Goal: Task Accomplishment & Management: Manage account settings

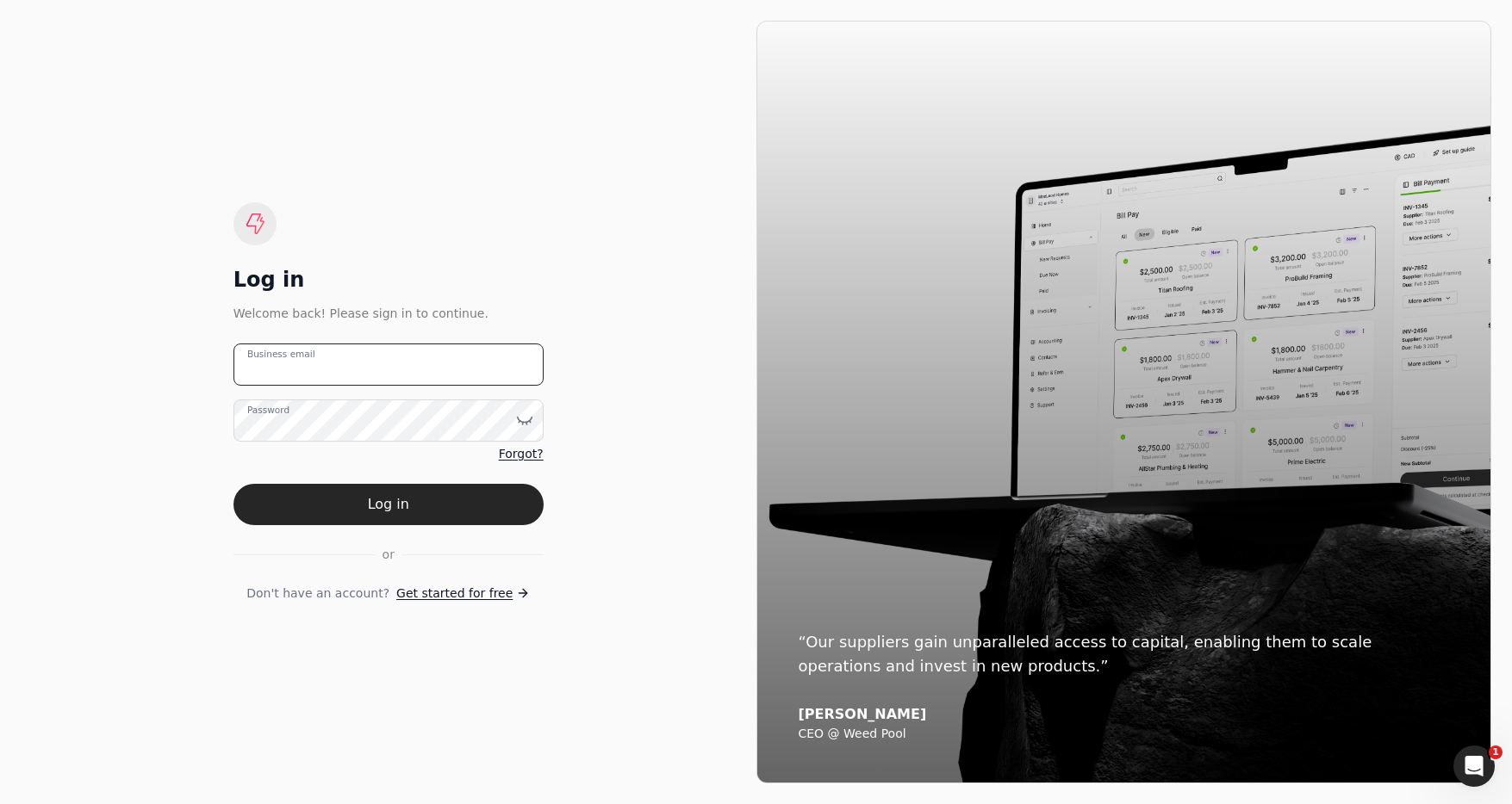
click at [456, 366] on email "Business email" at bounding box center [388, 365] width 310 height 43
type email "t"
type email "[EMAIL_ADDRESS][DOMAIN_NAME]"
click at [400, 499] on button "Log in" at bounding box center [388, 504] width 310 height 42
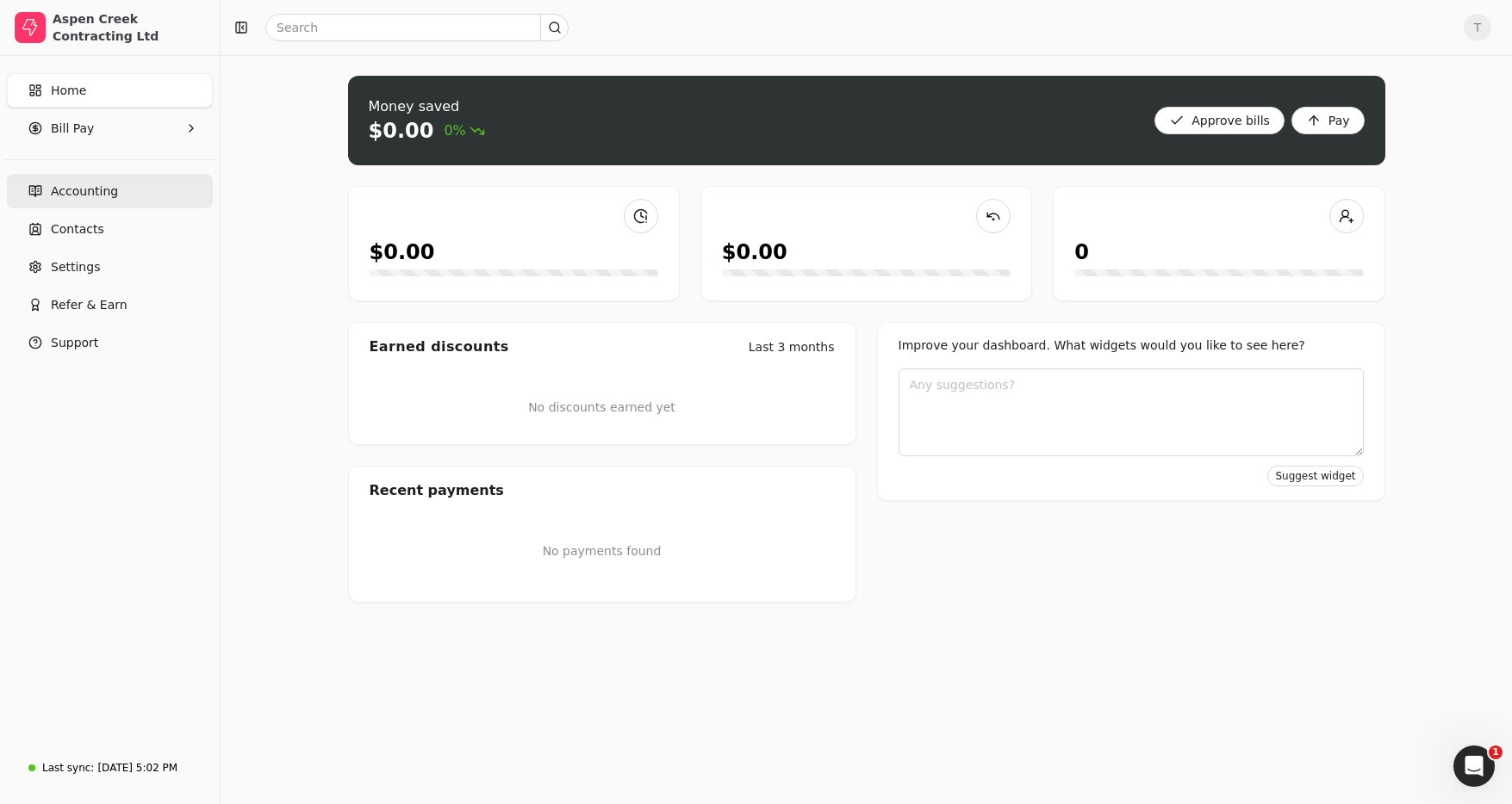
click at [110, 198] on span "Accounting" at bounding box center [84, 192] width 67 height 18
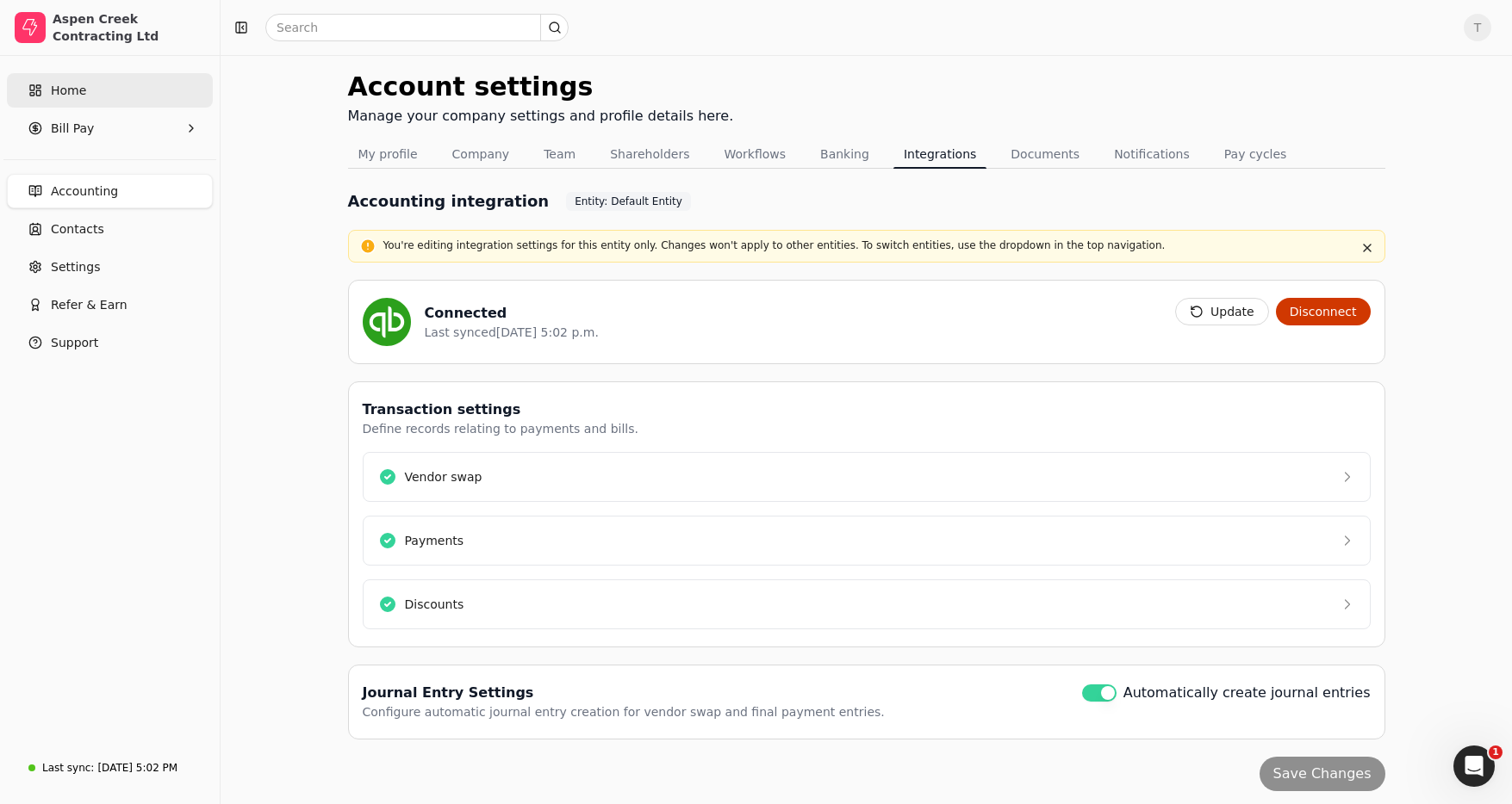
scroll to position [11, 0]
click at [117, 77] on link "Home" at bounding box center [110, 90] width 206 height 35
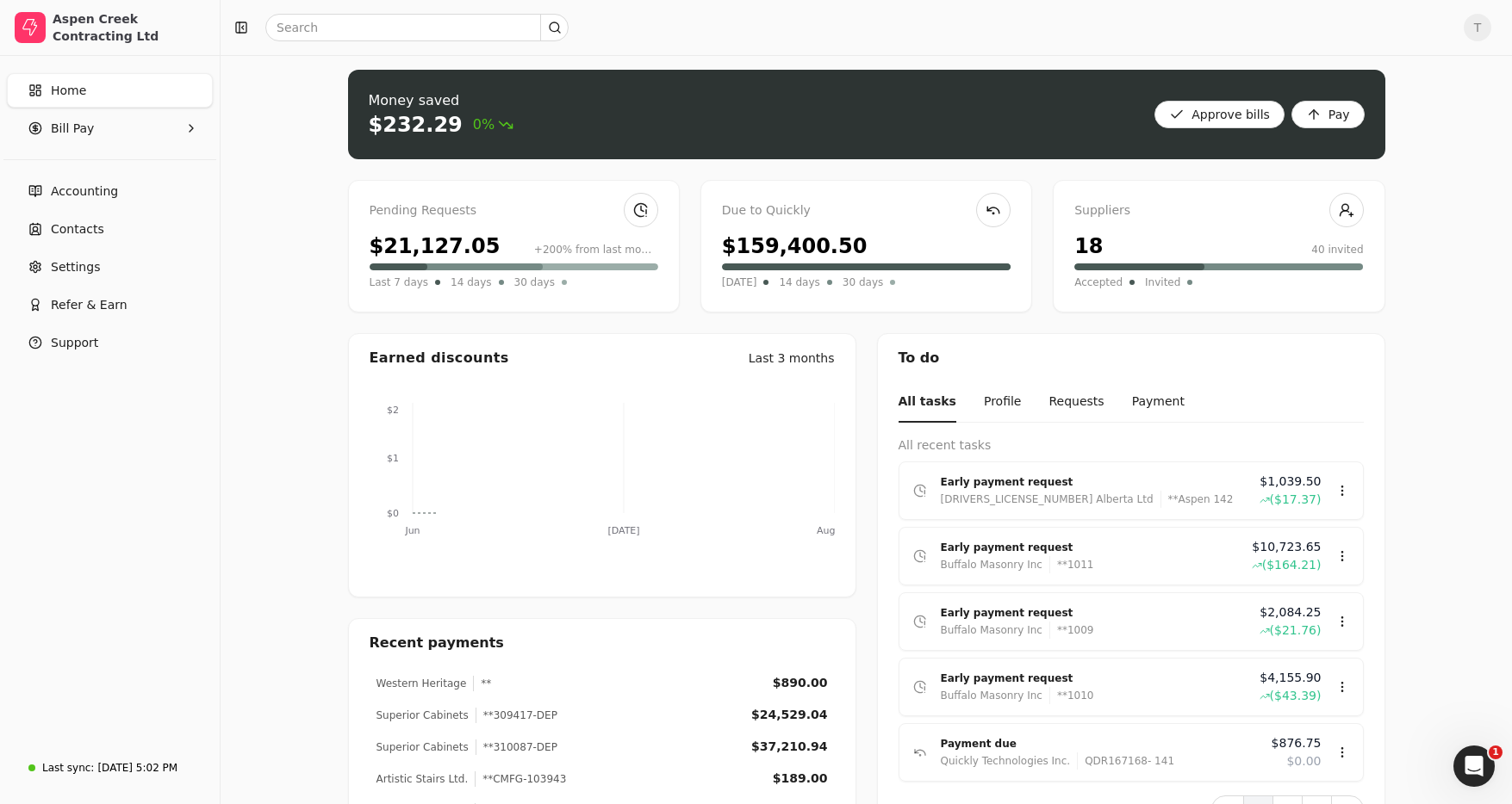
scroll to position [11, 0]
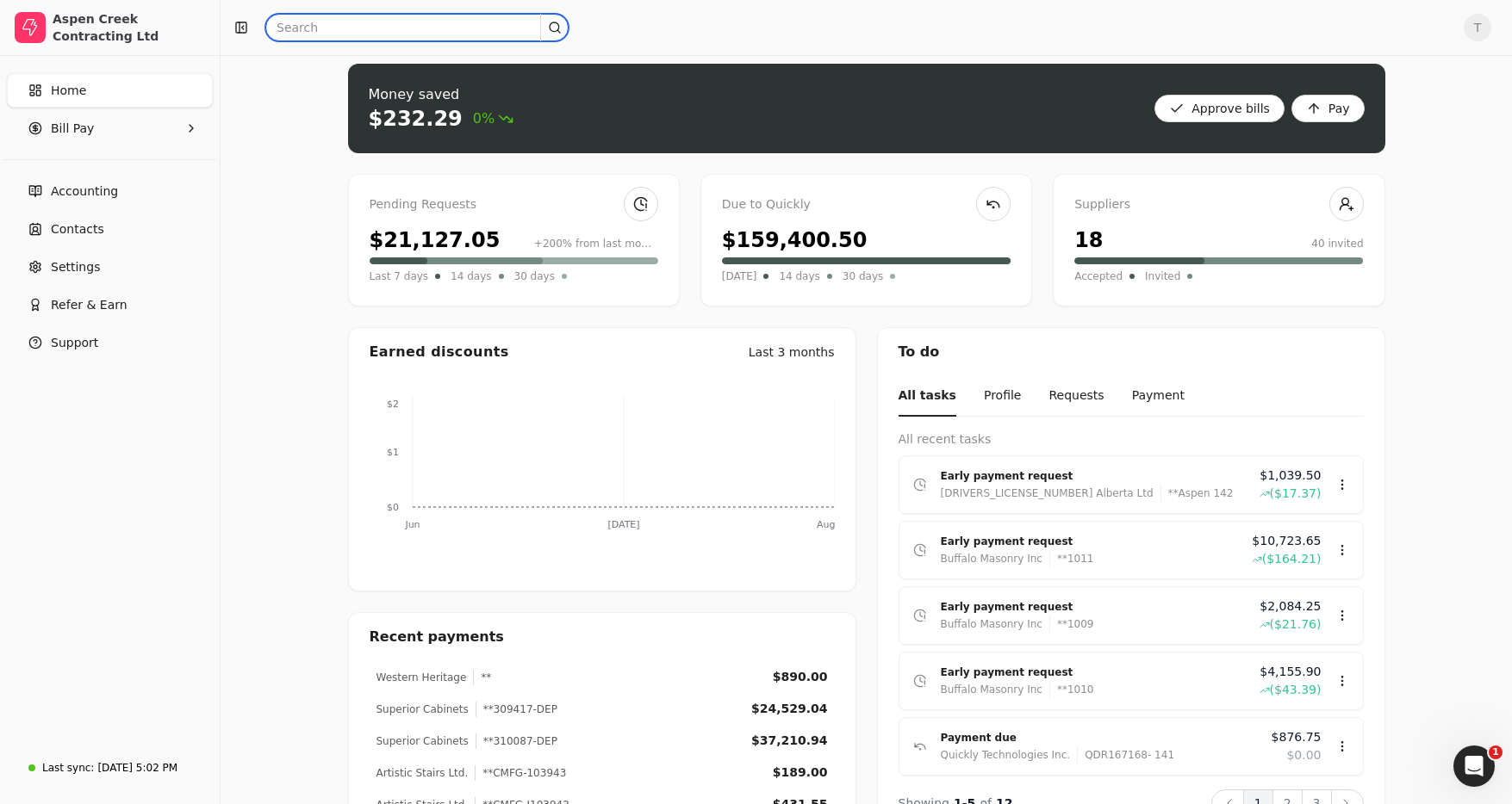
click at [390, 20] on input "text" at bounding box center [416, 28] width 303 height 28
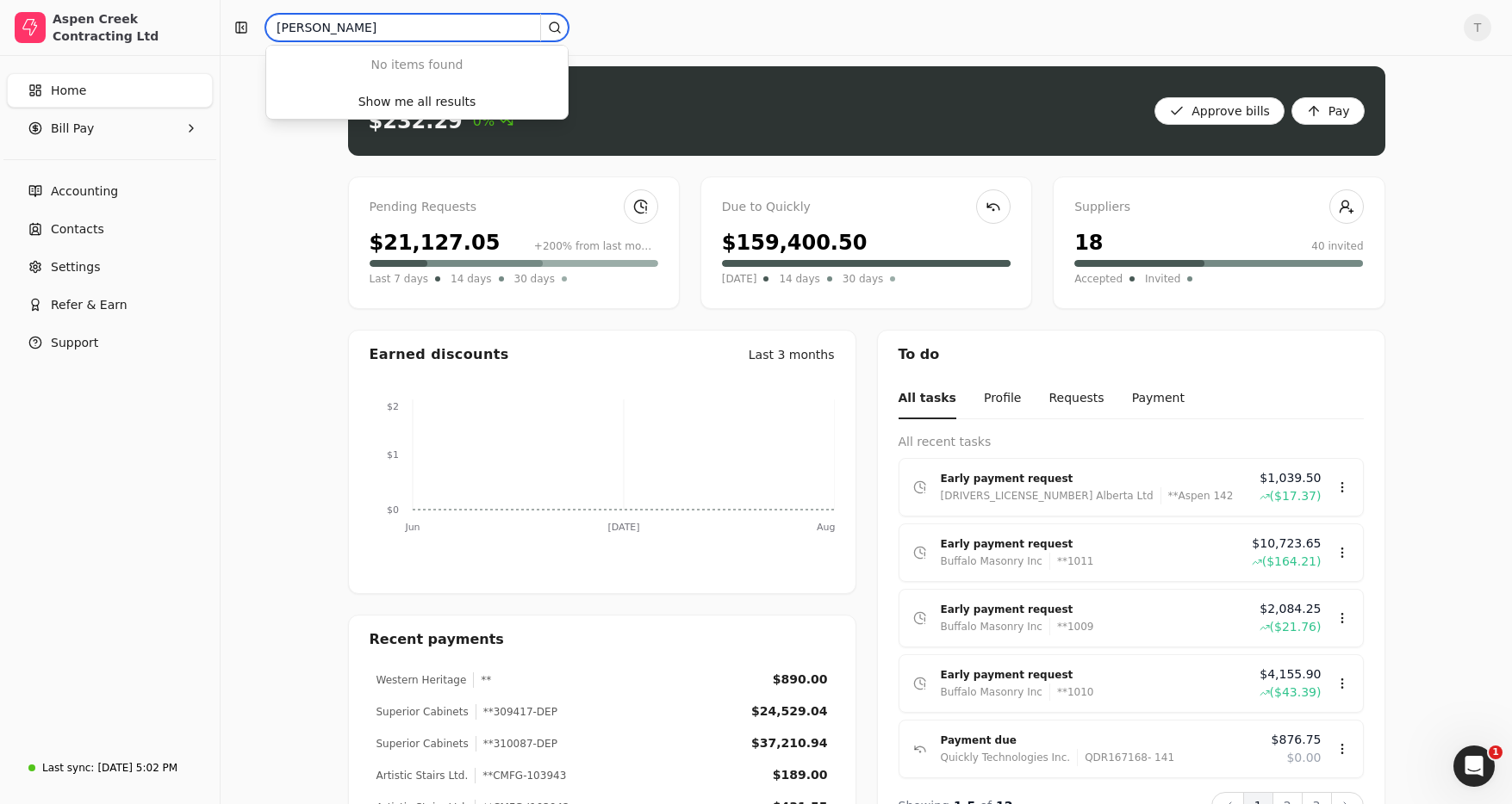
drag, startPoint x: 91, startPoint y: 3, endPoint x: 52, endPoint y: 0, distance: 39.1
click at [52, 0] on div "Aspen Creek Contracting Ltd Home Bill Pay Accounting Contacts Settings Refer & …" at bounding box center [756, 522] width 1512 height 1064
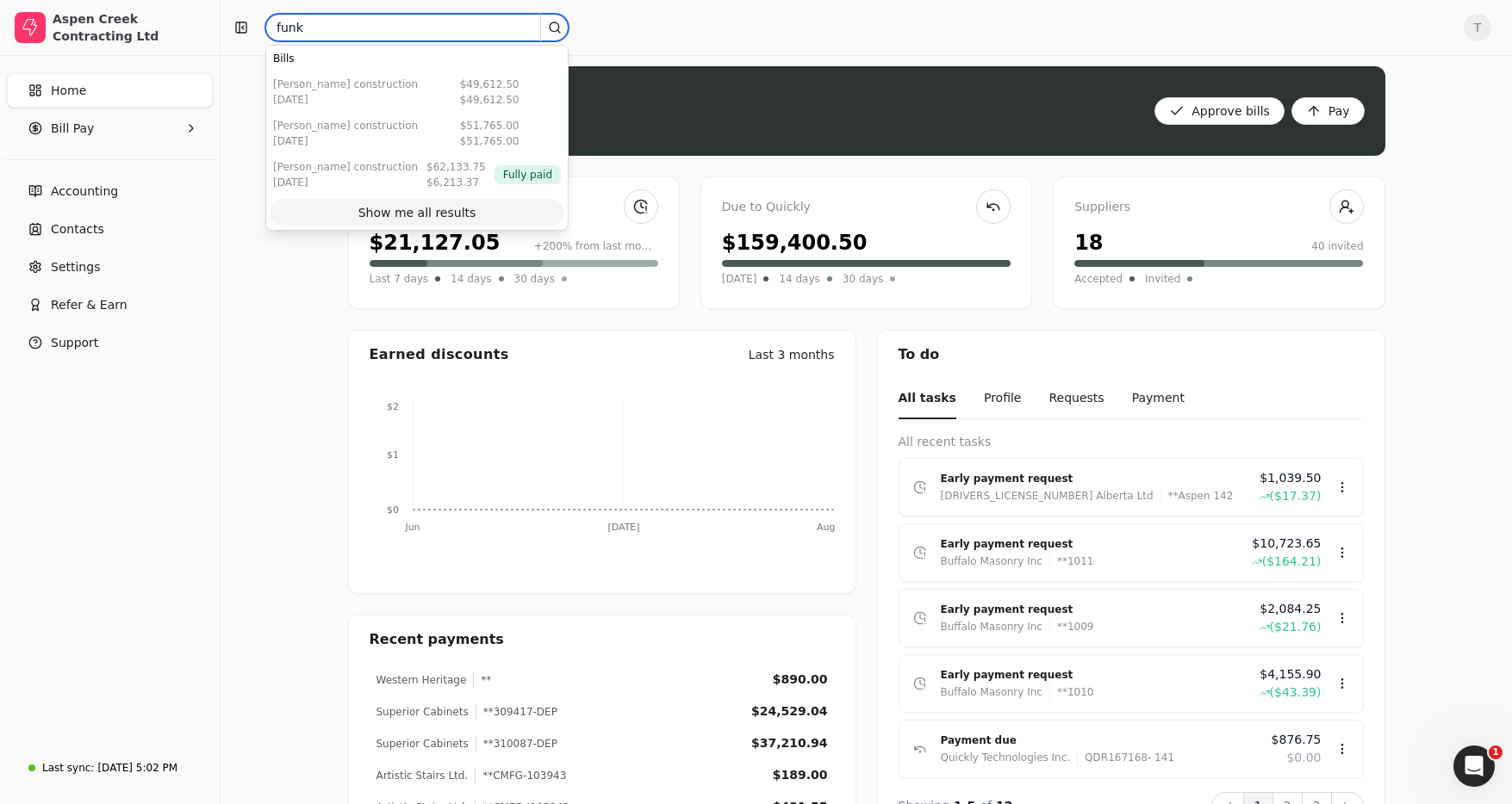
type input "funk"
drag, startPoint x: 470, startPoint y: 217, endPoint x: 492, endPoint y: 200, distance: 27.8
click at [470, 217] on div "Show me all results" at bounding box center [417, 213] width 118 height 18
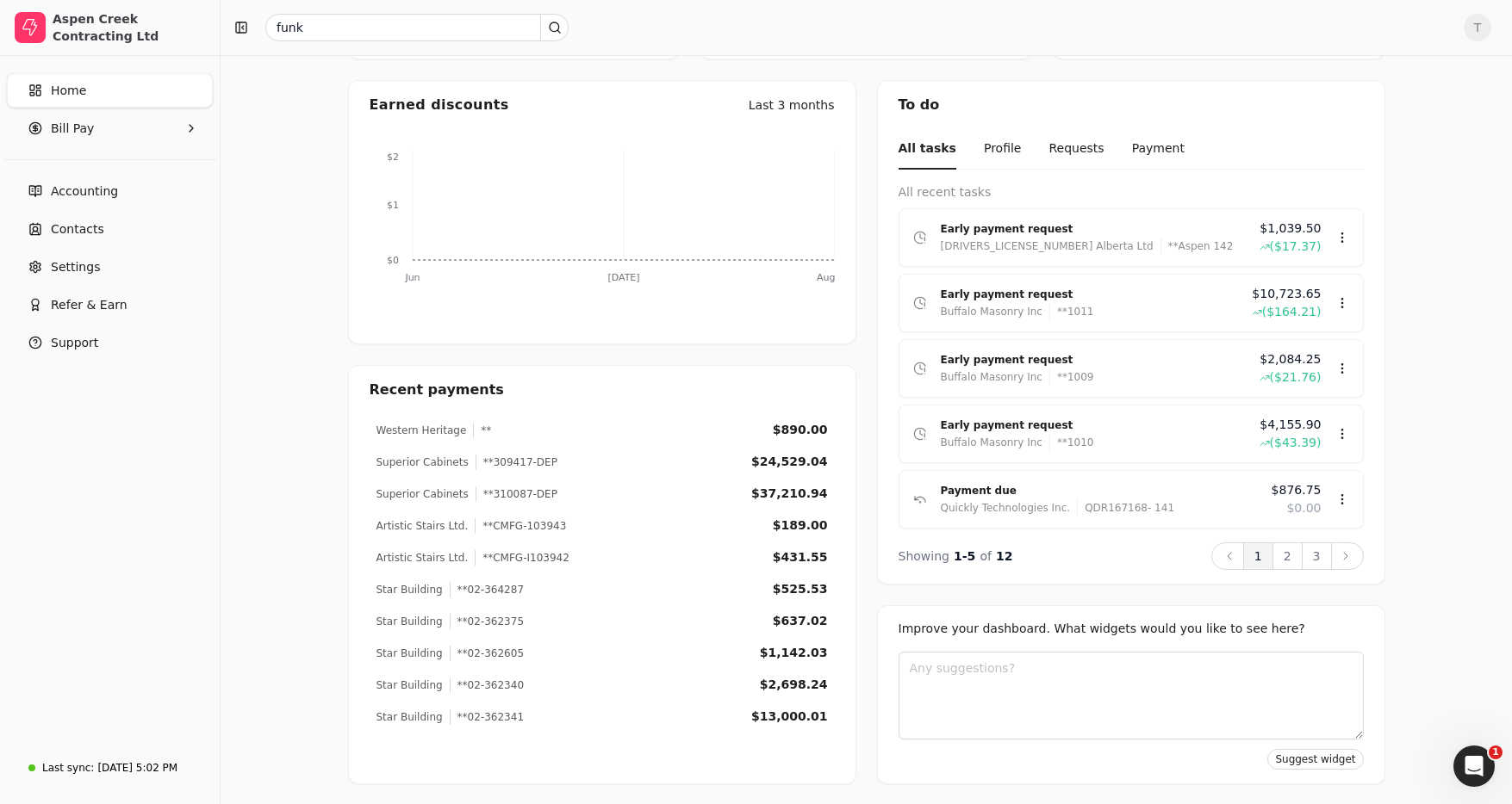
scroll to position [0, 0]
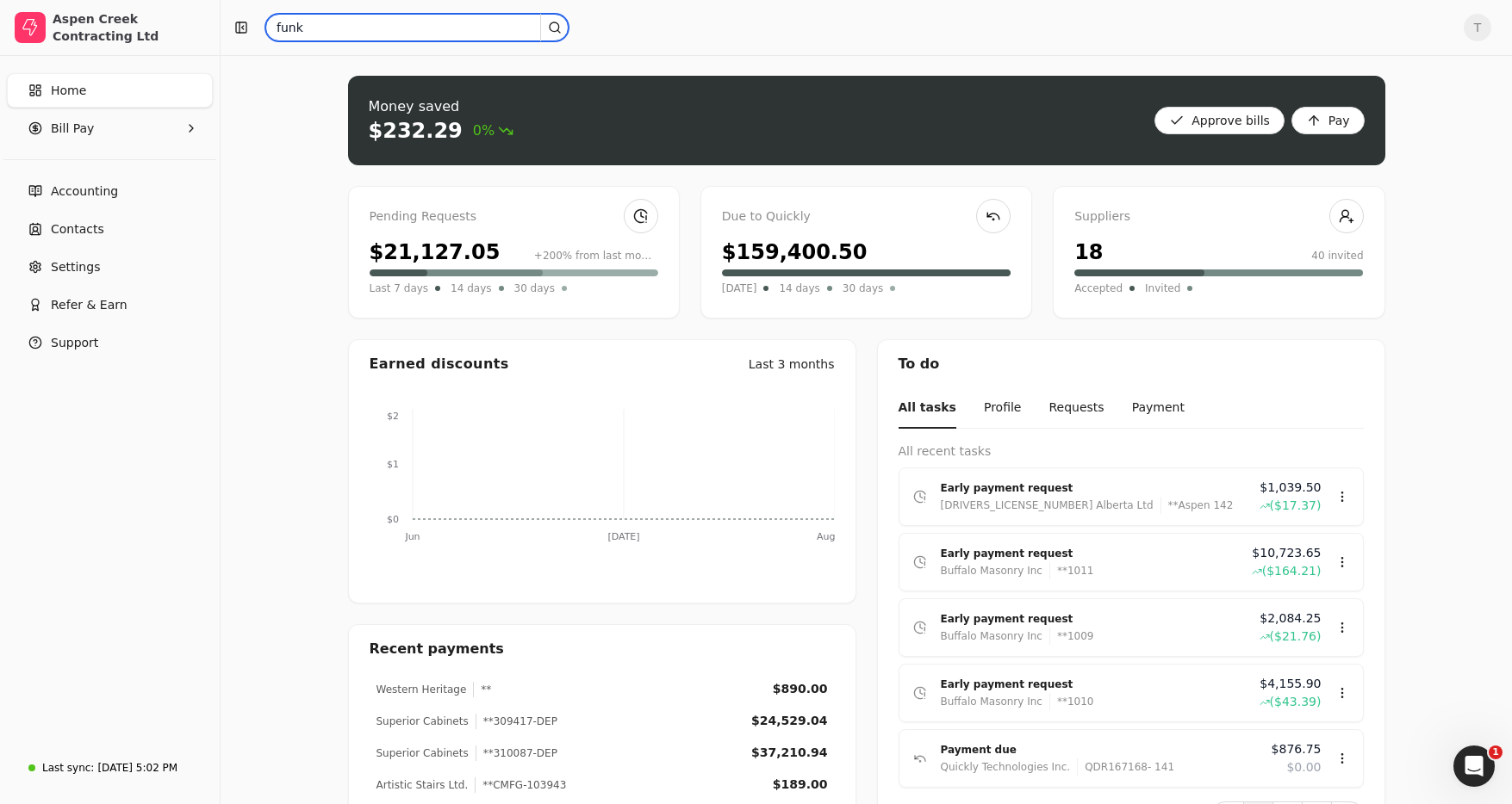
click at [330, 24] on input "funk" at bounding box center [416, 28] width 303 height 28
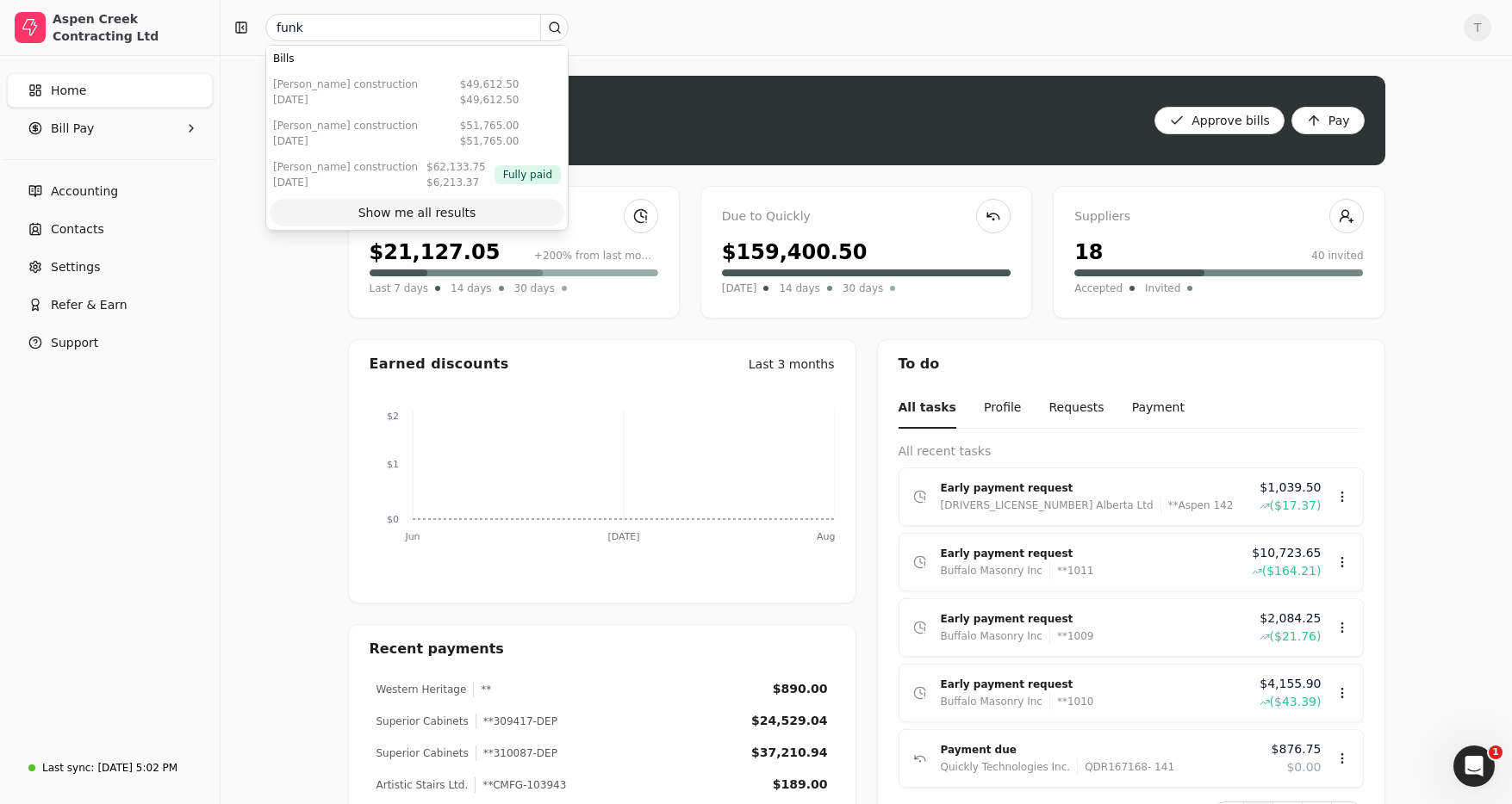
click at [416, 217] on div "Show me all results" at bounding box center [417, 213] width 118 height 18
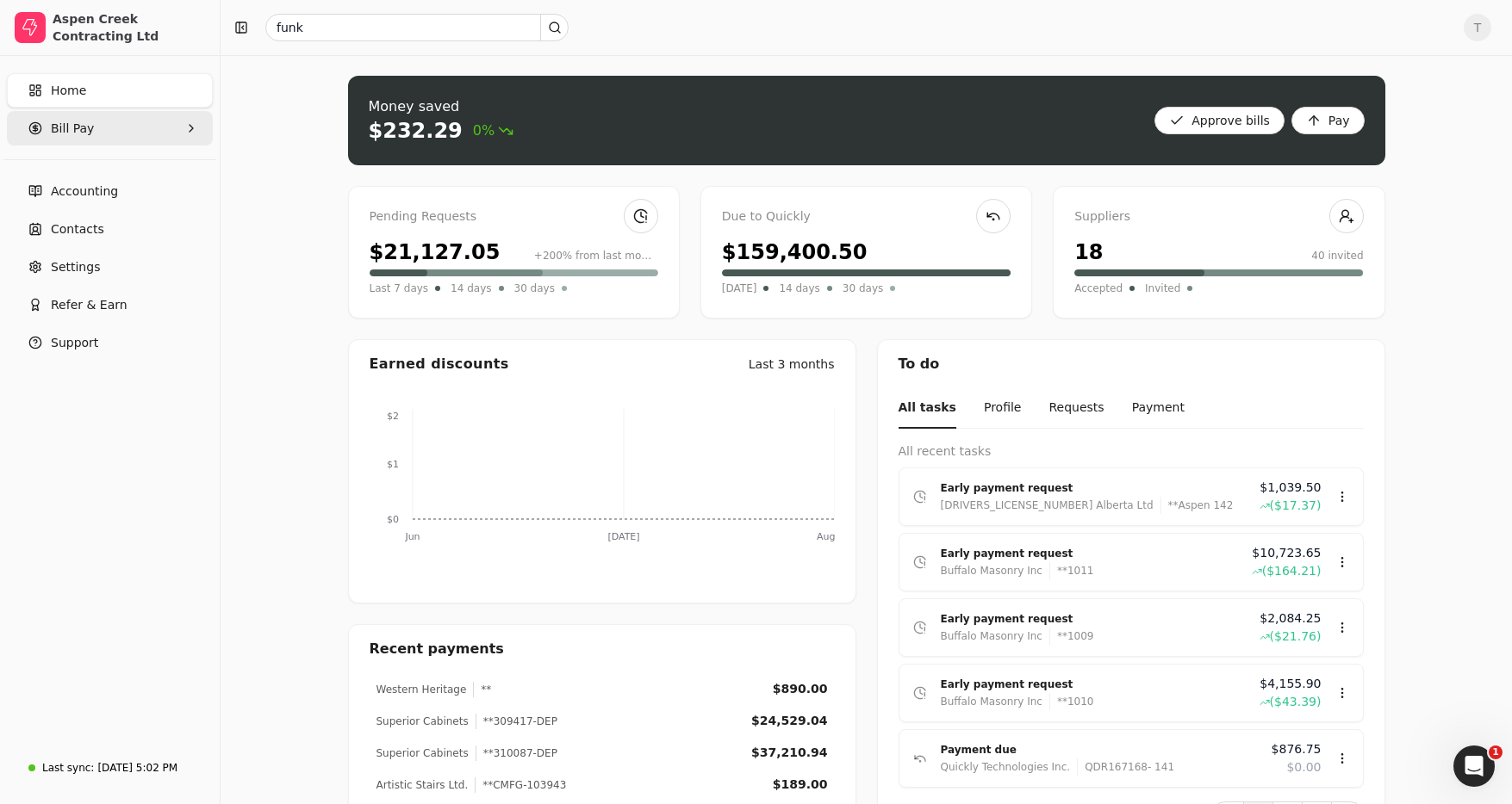
click at [125, 121] on Pay "Bill Pay" at bounding box center [110, 128] width 206 height 35
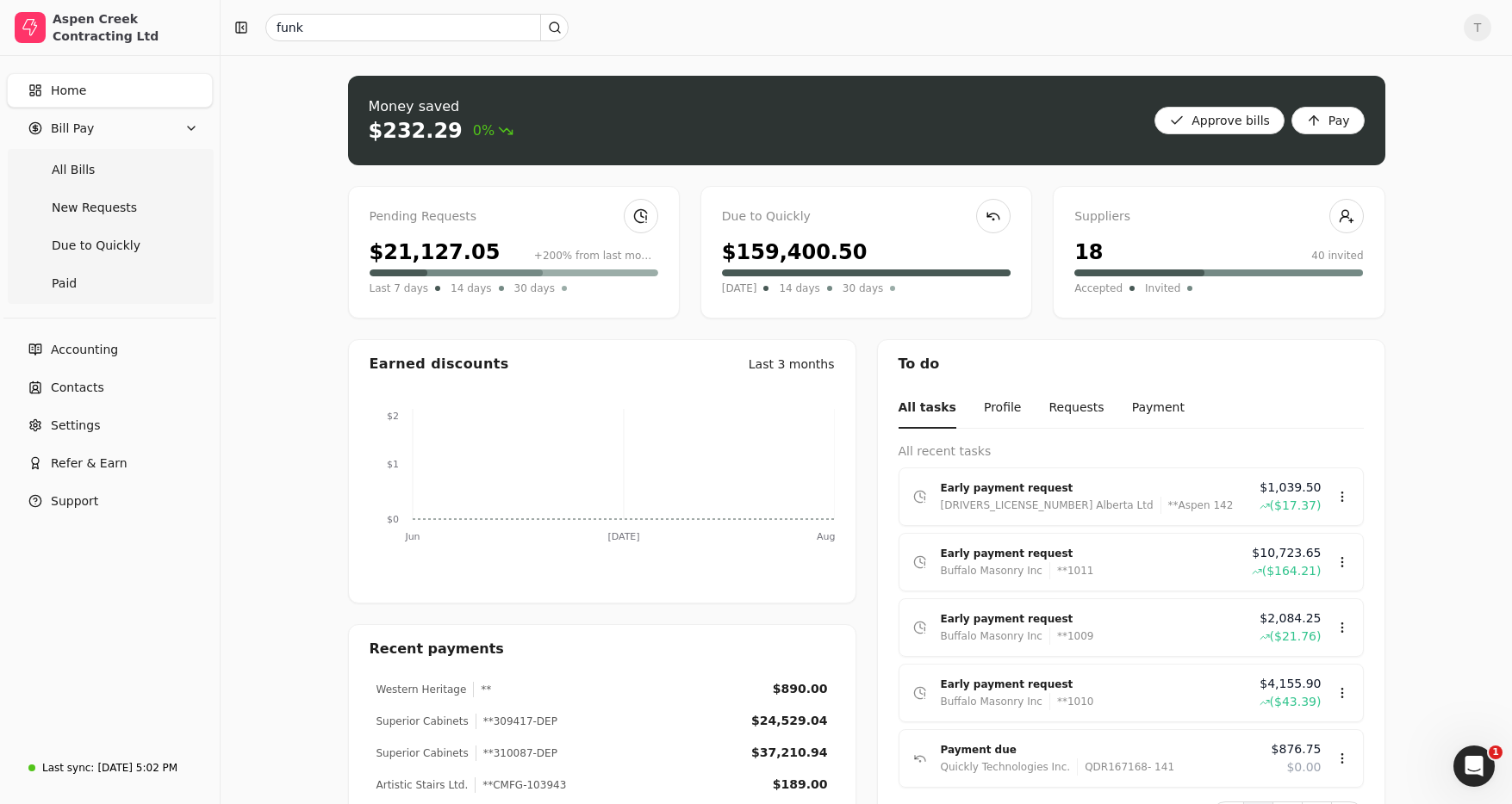
drag, startPoint x: 114, startPoint y: 169, endPoint x: 257, endPoint y: 175, distance: 143.1
click at [114, 169] on Bills "All Bills" at bounding box center [110, 169] width 199 height 35
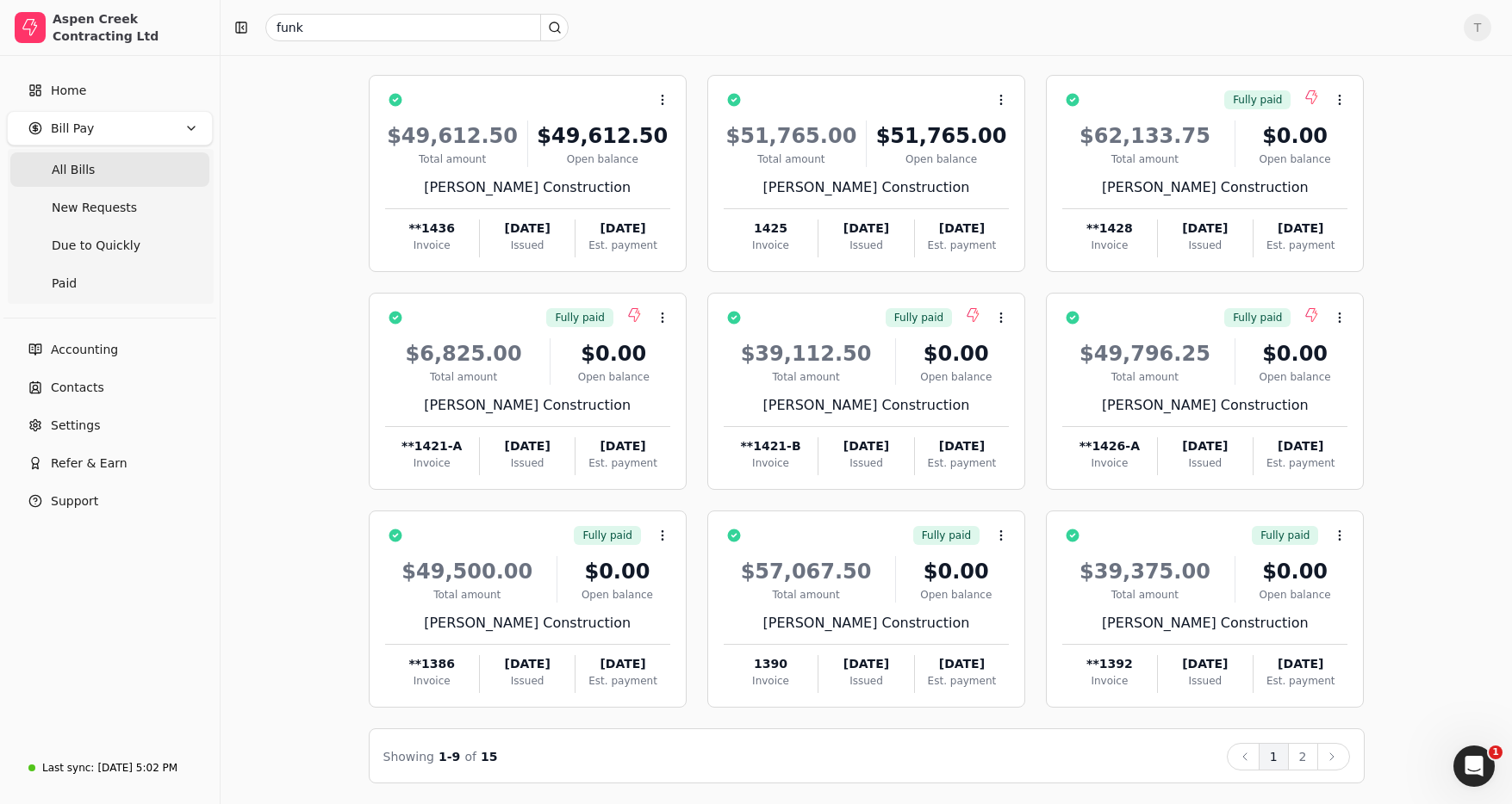
scroll to position [97, 0]
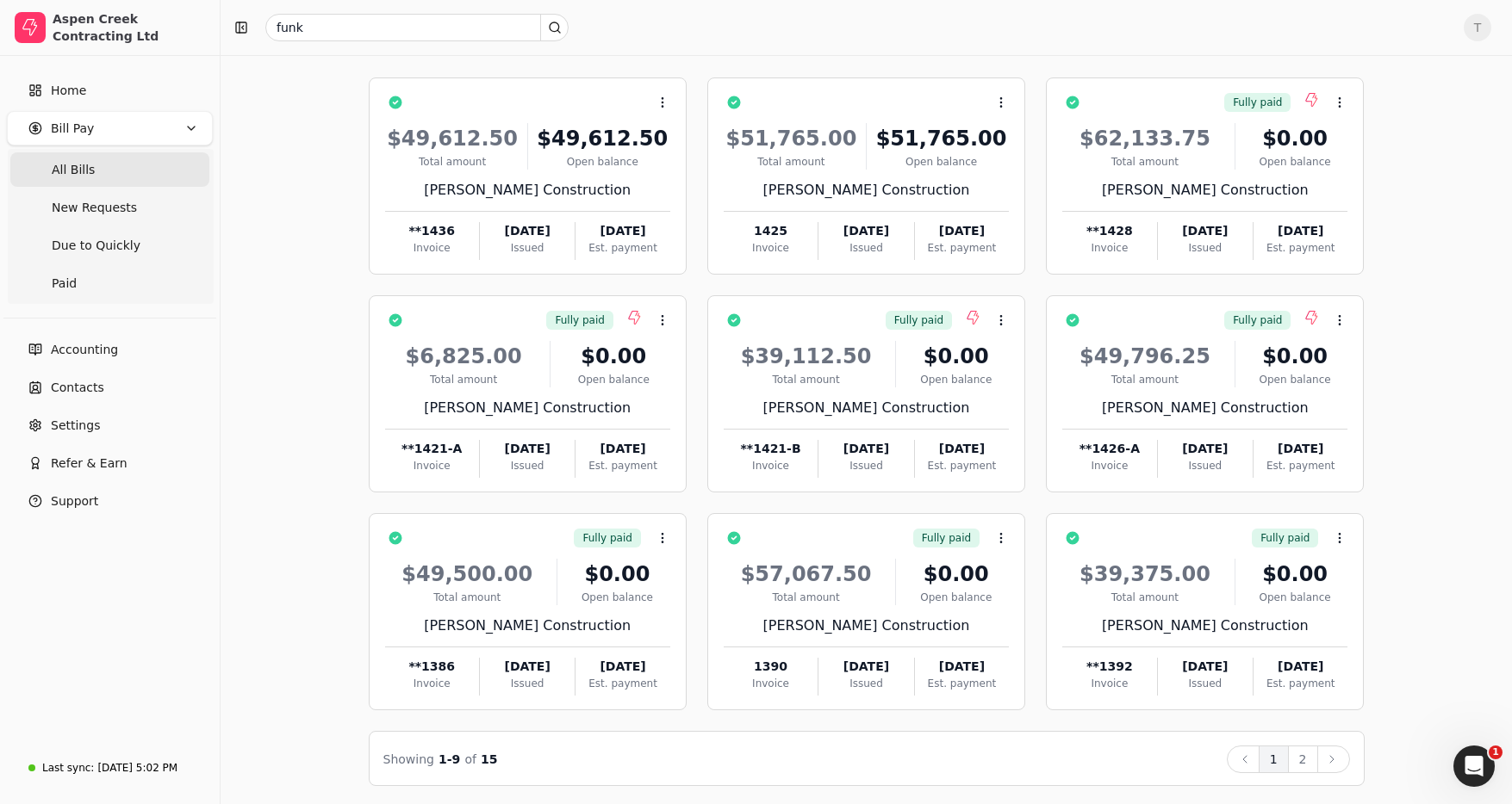
click at [1310, 753] on button "2" at bounding box center [1302, 759] width 30 height 28
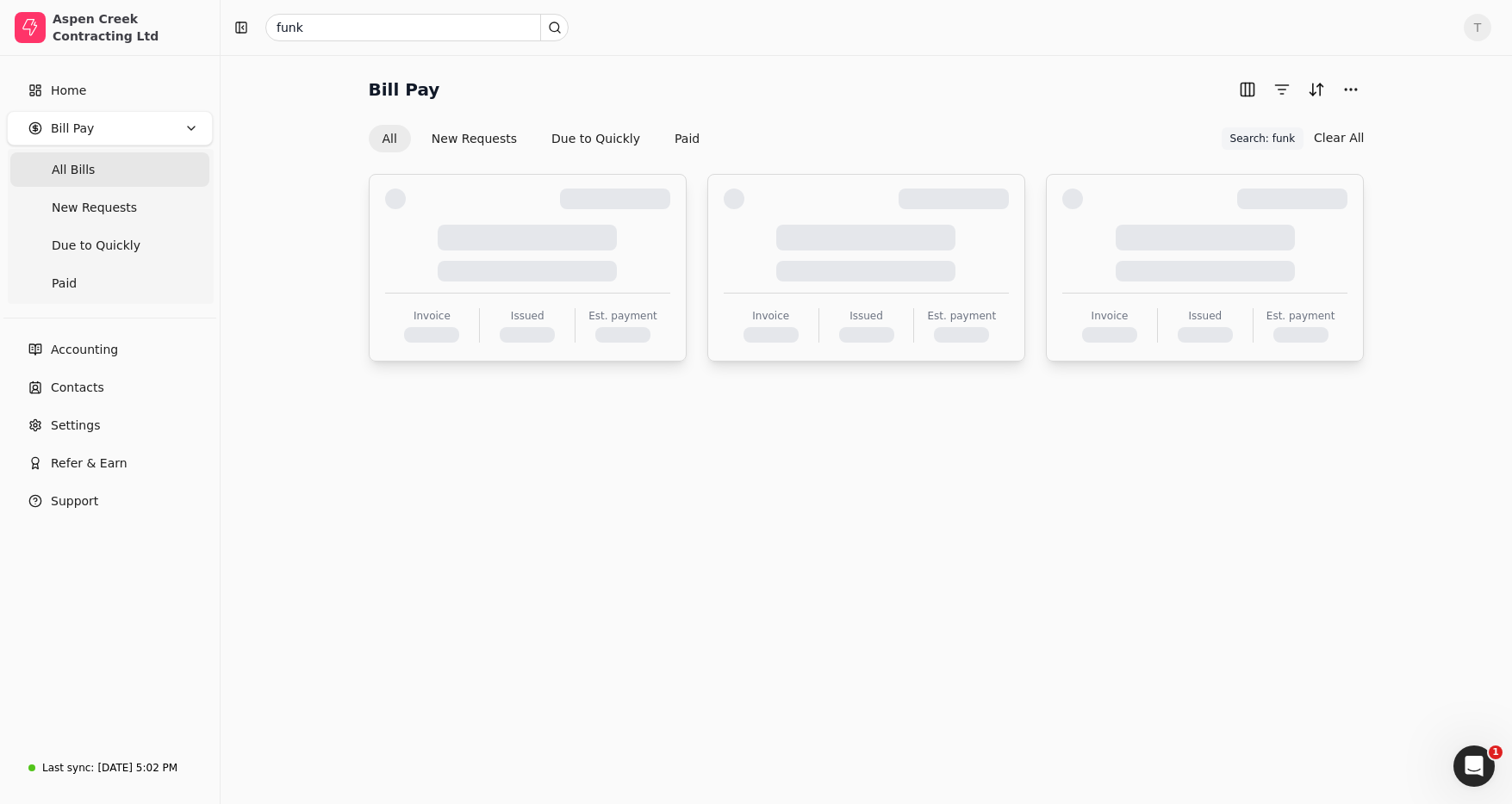
scroll to position [0, 0]
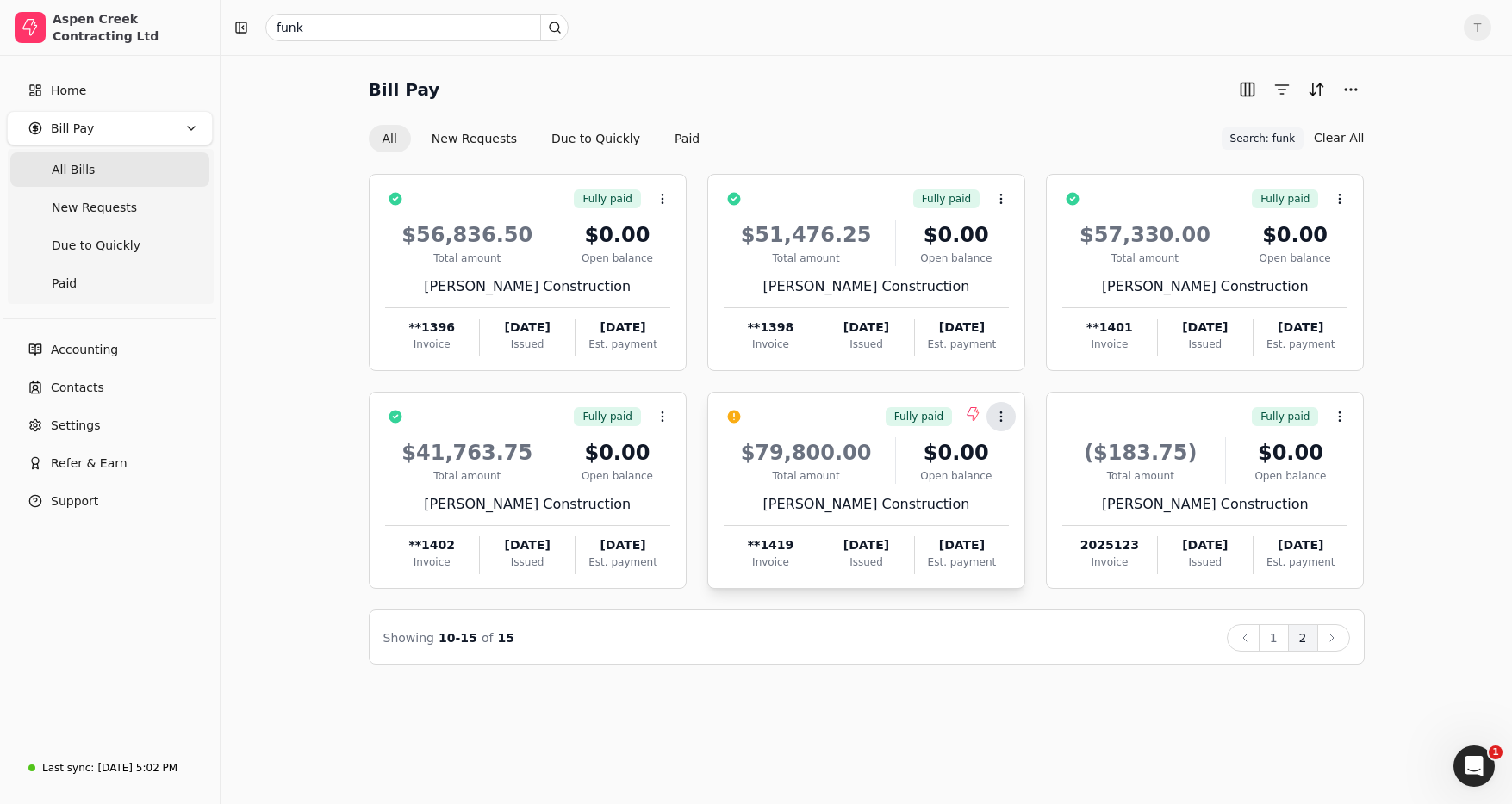
click at [1001, 417] on icon at bounding box center [1001, 417] width 14 height 14
click at [1003, 416] on icon at bounding box center [1001, 417] width 14 height 14
click at [1272, 639] on button "1" at bounding box center [1273, 637] width 30 height 28
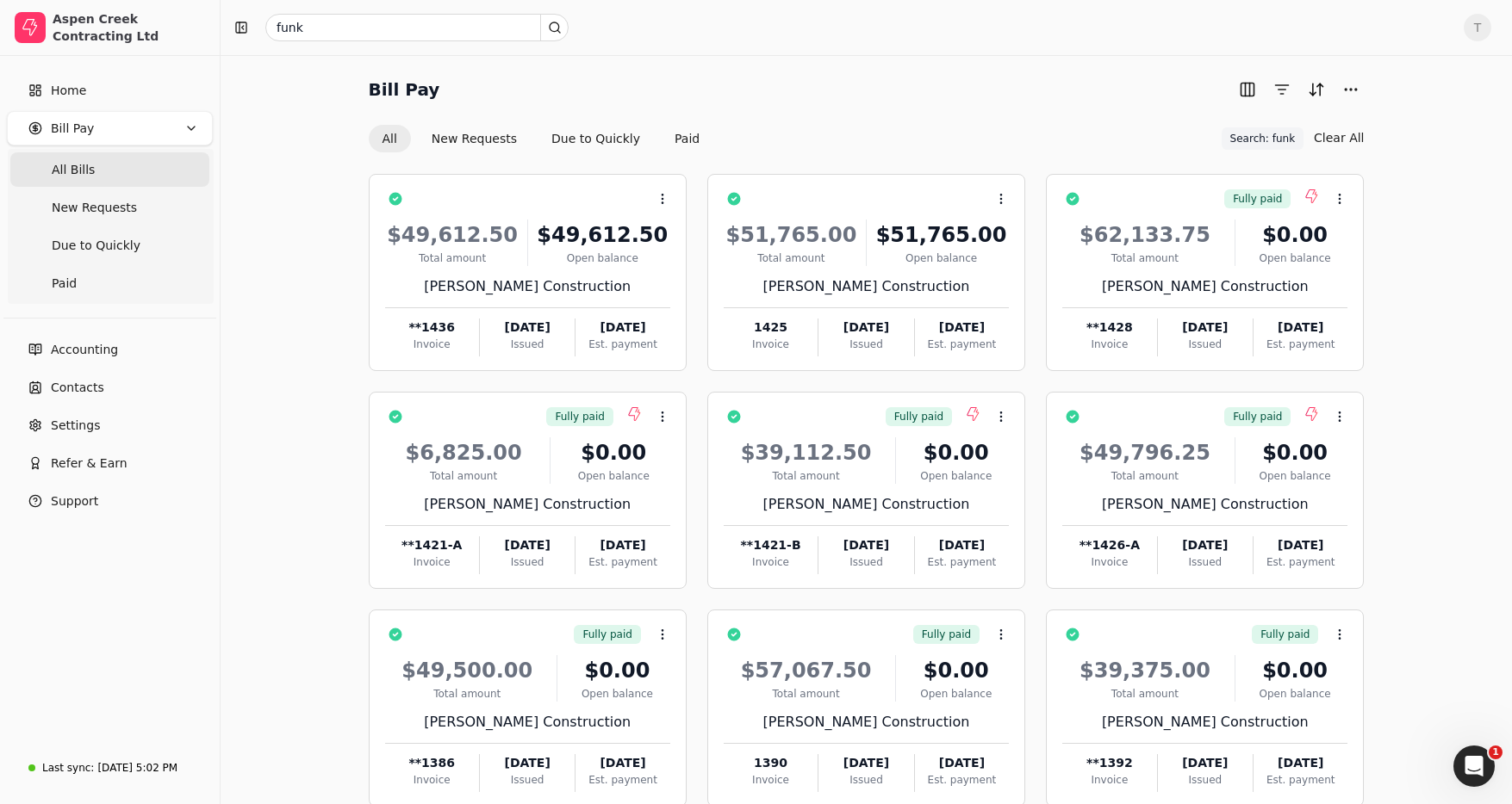
scroll to position [99, 0]
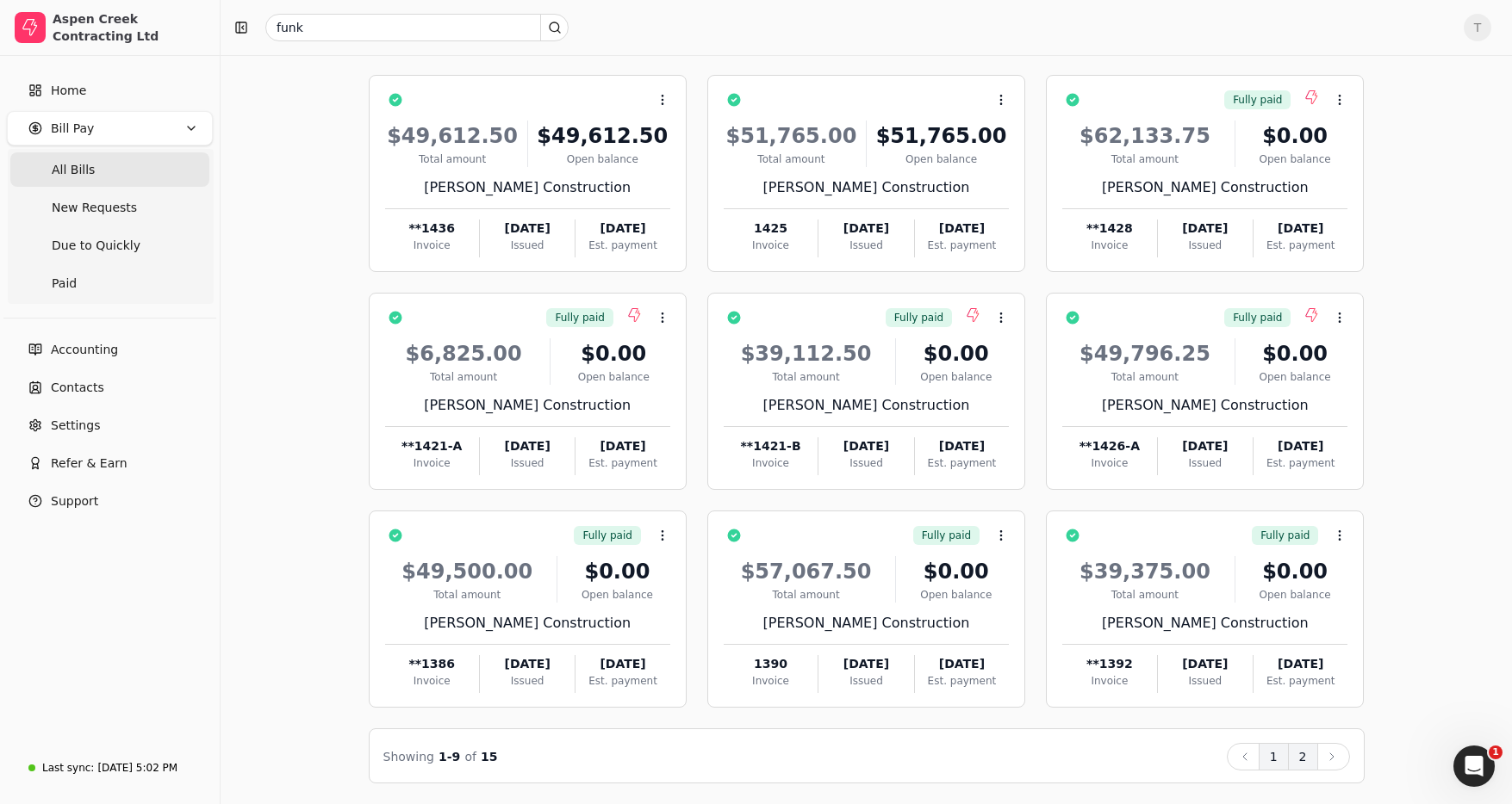
click at [1310, 760] on button "2" at bounding box center [1302, 756] width 30 height 28
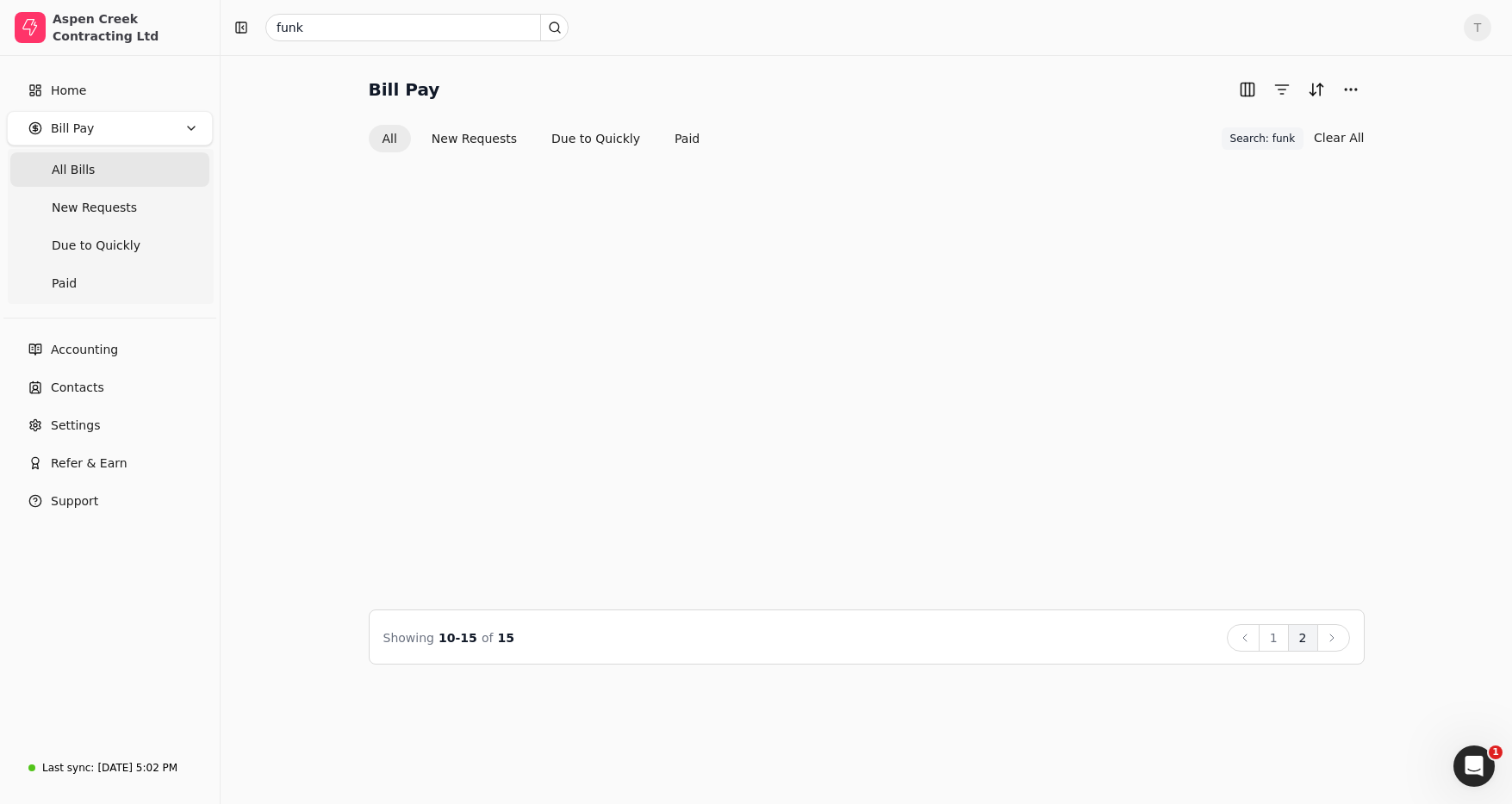
scroll to position [0, 0]
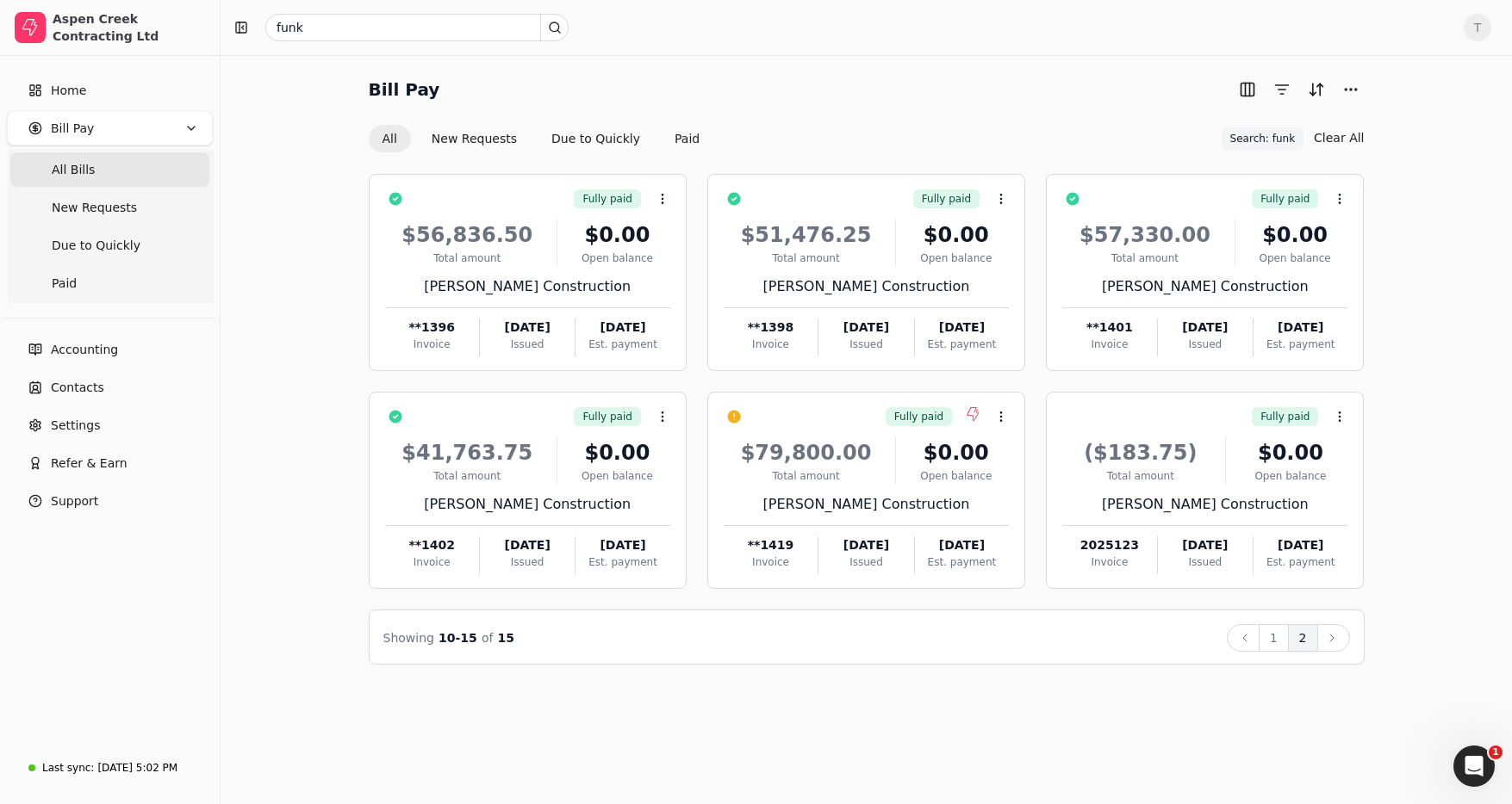
drag, startPoint x: 1277, startPoint y: 631, endPoint x: 1209, endPoint y: 605, distance: 72.8
click at [1277, 631] on button "1" at bounding box center [1273, 637] width 30 height 28
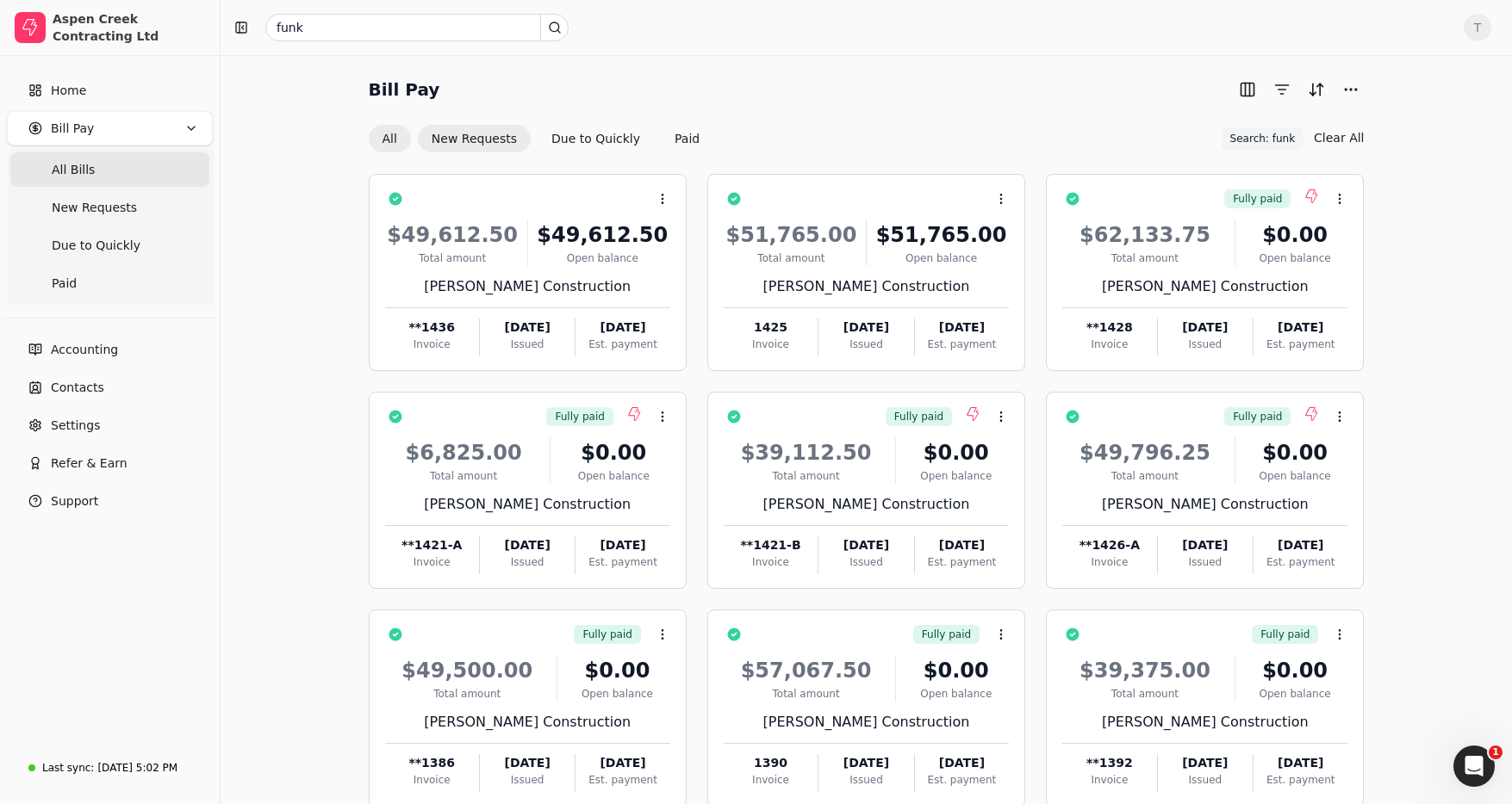
click at [495, 131] on button "New Requests" at bounding box center [474, 138] width 113 height 28
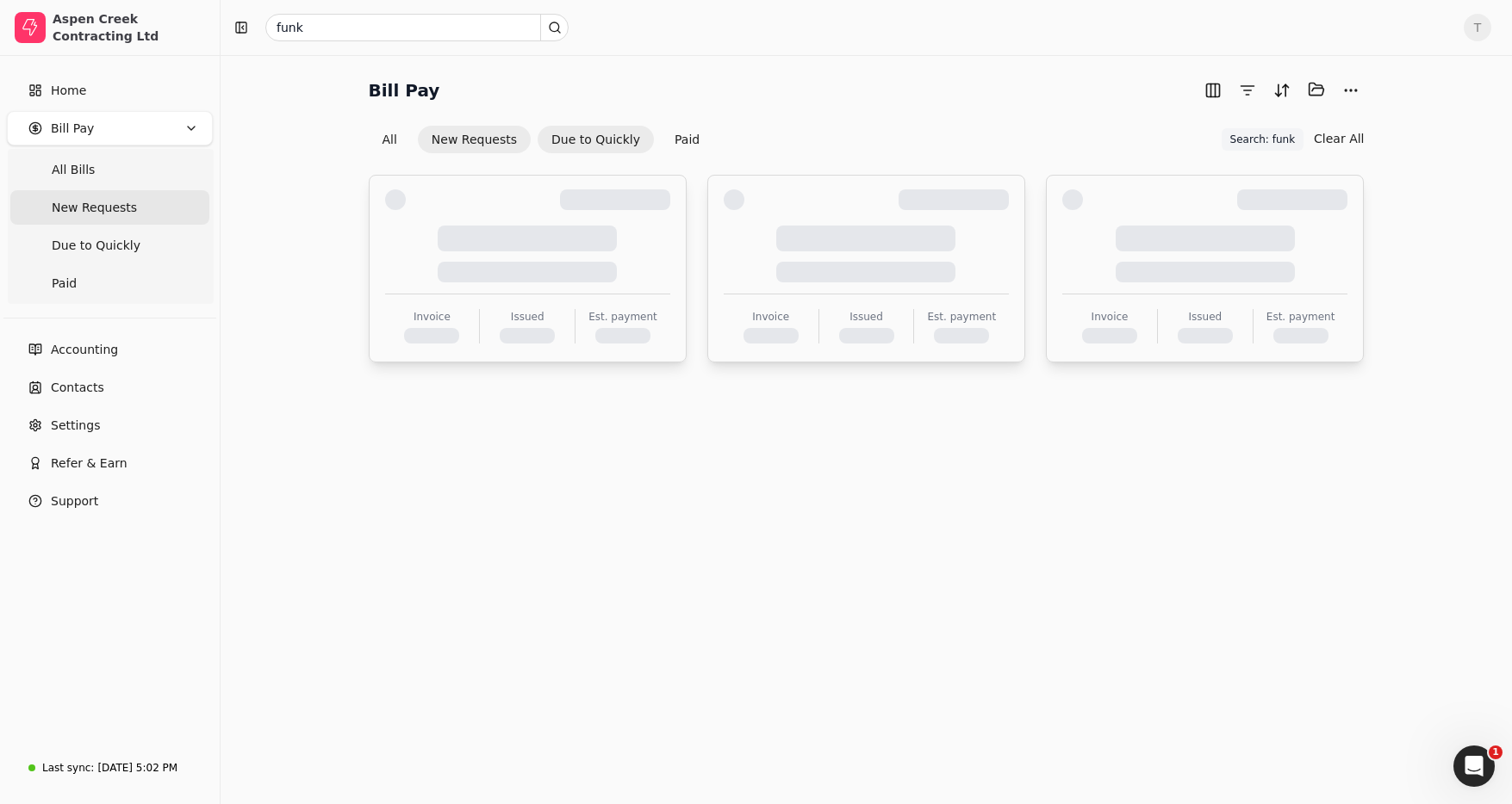
click at [611, 137] on button "Due to Quickly" at bounding box center [595, 139] width 116 height 28
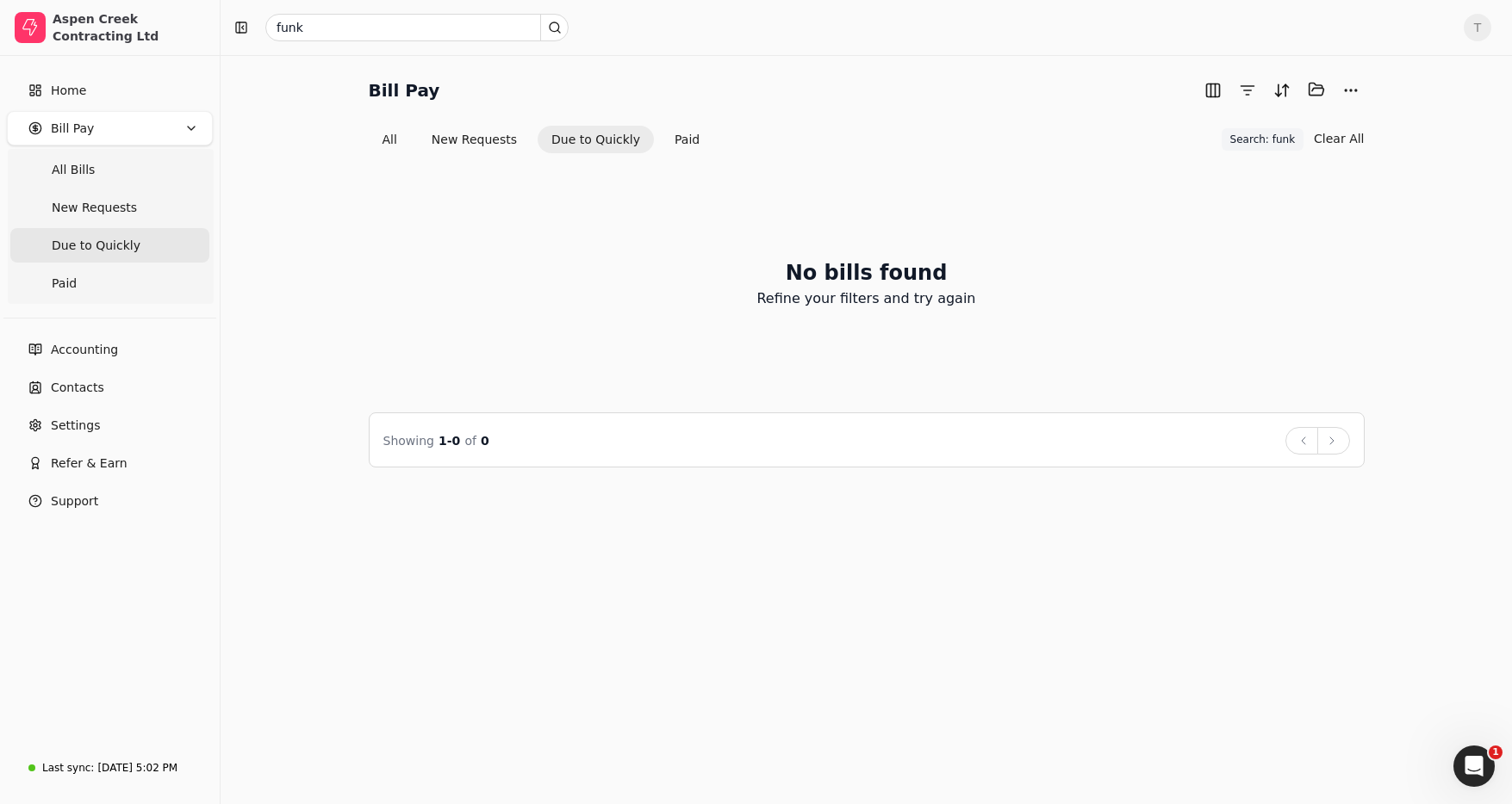
click at [1264, 137] on span "Search: funk" at bounding box center [1262, 138] width 65 height 15
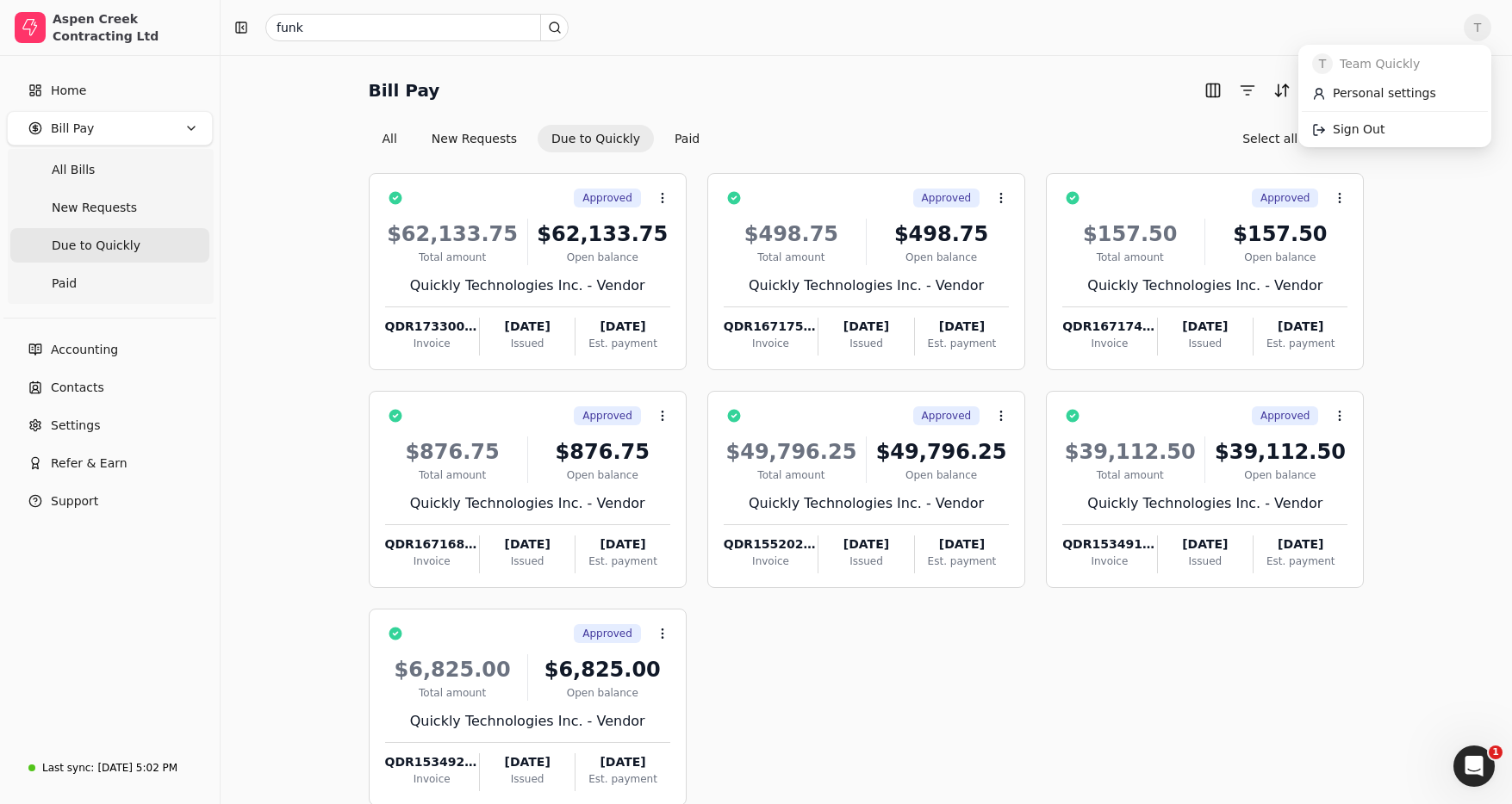
click at [1477, 23] on span "T" at bounding box center [1476, 28] width 28 height 28
click at [1381, 139] on link "Sign Out" at bounding box center [1395, 130] width 186 height 28
